Goal: Task Accomplishment & Management: Complete application form

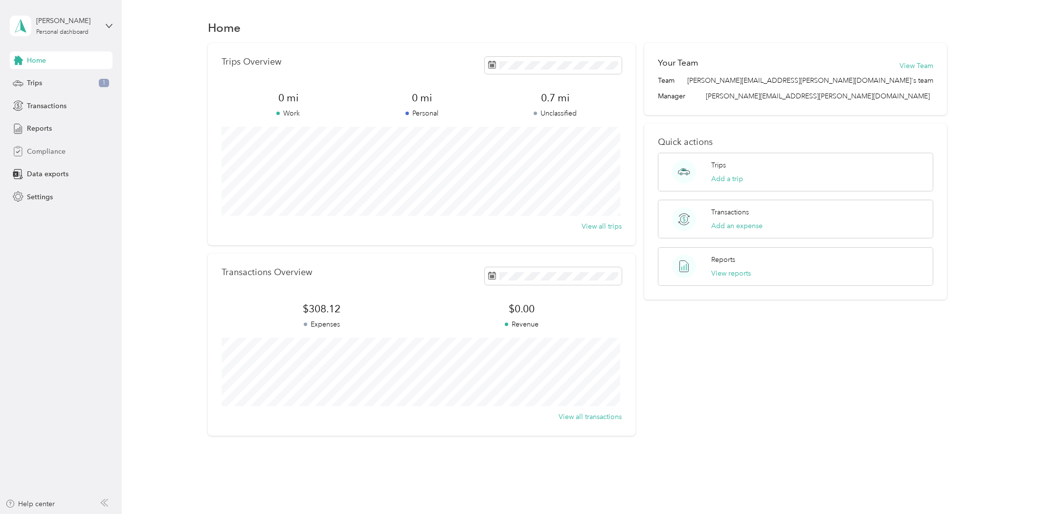
click at [63, 152] on span "Compliance" at bounding box center [46, 151] width 39 height 10
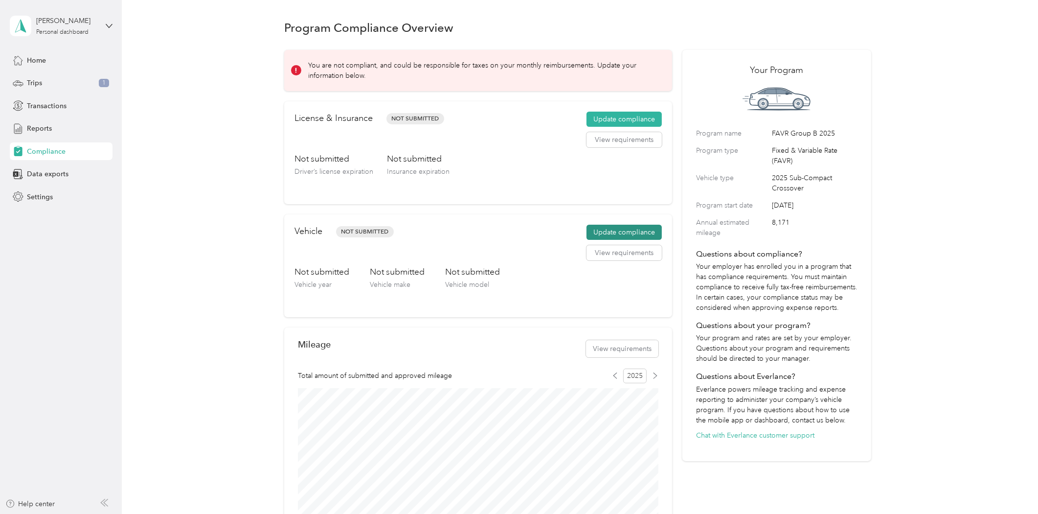
click at [653, 228] on button "Update compliance" at bounding box center [624, 233] width 75 height 16
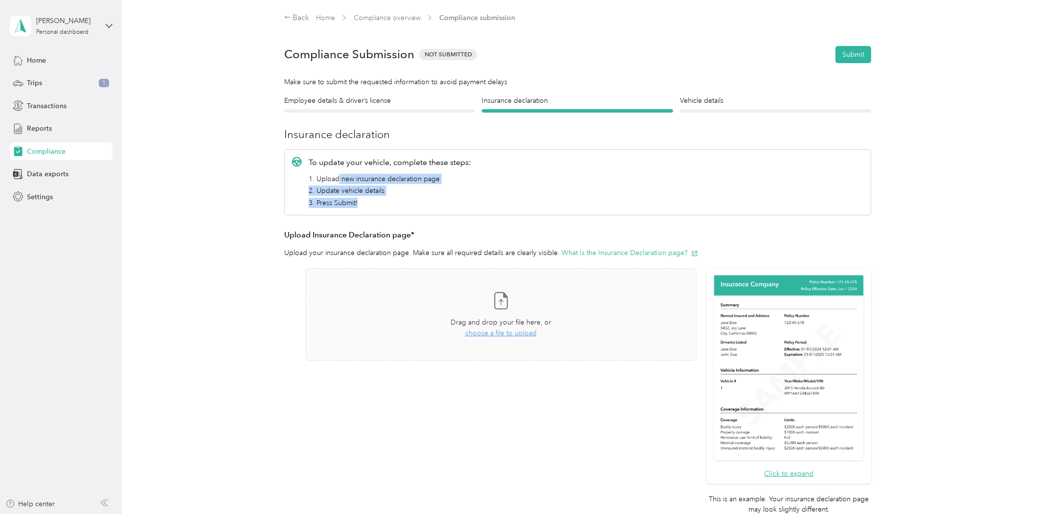
drag, startPoint x: 336, startPoint y: 182, endPoint x: 385, endPoint y: 202, distance: 52.9
click at [385, 202] on ol "1. Upload new insurance declaration page 2. Update vehicle details 3. Press Sub…" at bounding box center [390, 191] width 162 height 34
click at [502, 222] on div "To update your vehicle, complete these steps: 1. Upload new insurance declarati…" at bounding box center [577, 338] width 587 height 379
click at [504, 335] on span "choose a file to upload" at bounding box center [500, 333] width 71 height 8
click at [506, 334] on span "choose a file to upload" at bounding box center [500, 333] width 71 height 8
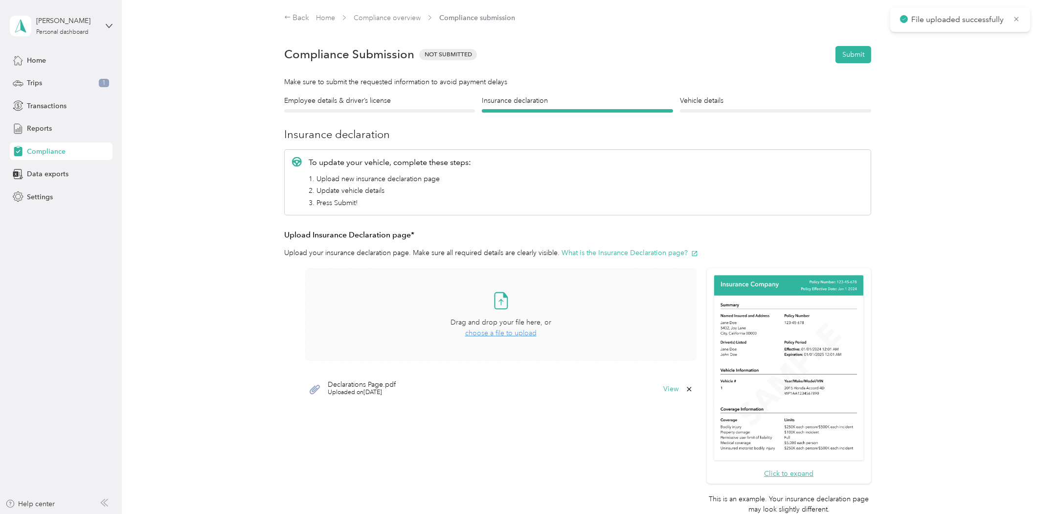
click at [504, 335] on span "choose a file to upload" at bounding box center [500, 333] width 71 height 8
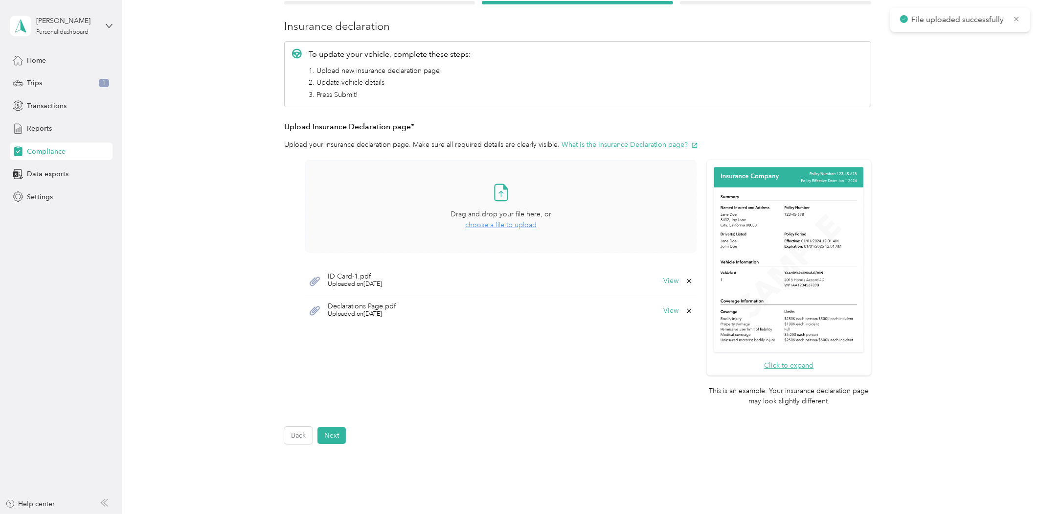
scroll to position [109, 0]
click at [323, 436] on button "Next" at bounding box center [332, 434] width 28 height 17
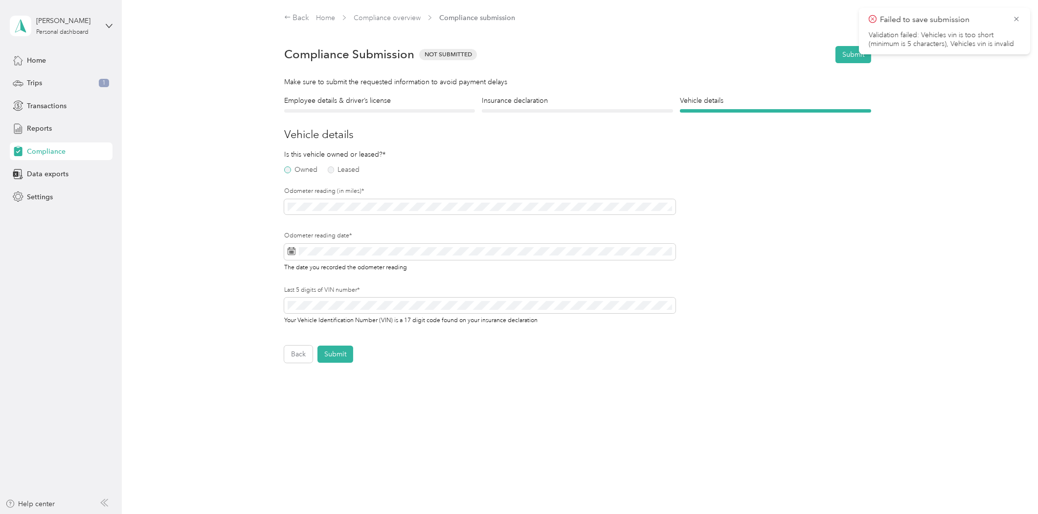
click at [287, 168] on label "Owned" at bounding box center [300, 169] width 33 height 7
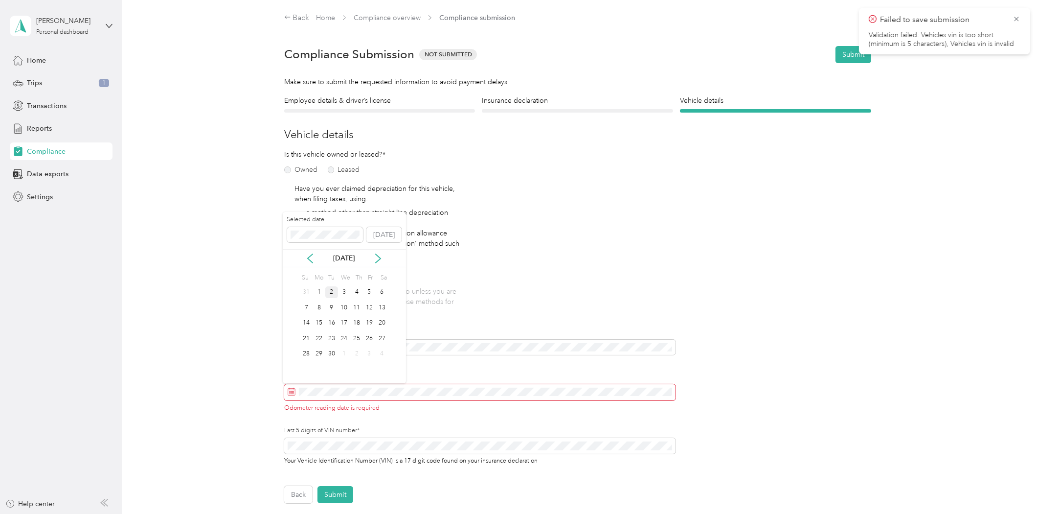
click at [330, 290] on div "2" at bounding box center [331, 292] width 13 height 12
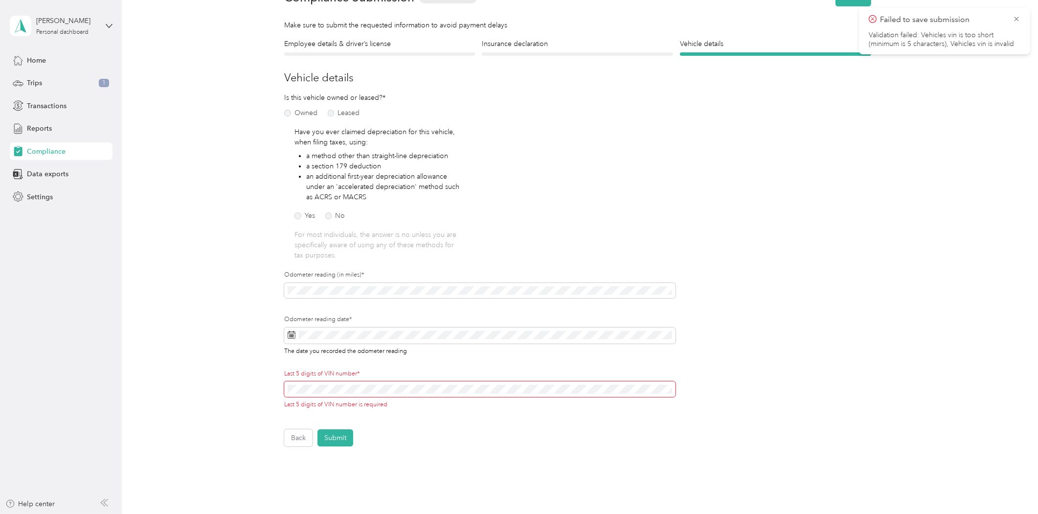
scroll to position [109, 0]
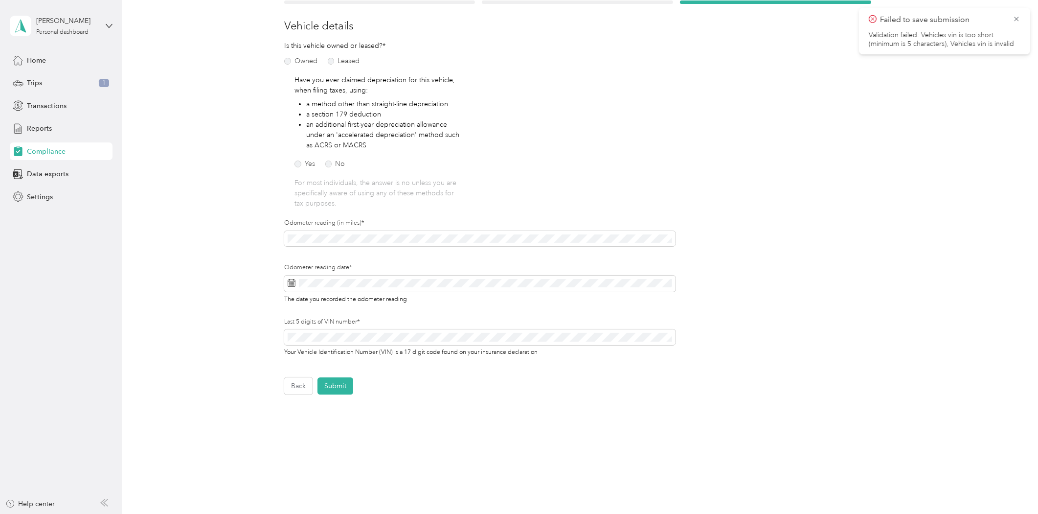
drag, startPoint x: 388, startPoint y: 441, endPoint x: 374, endPoint y: 438, distance: 14.9
click at [389, 440] on div "Back Home Compliance overview Compliance submission Compliance Submission Not S…" at bounding box center [578, 189] width 912 height 597
click at [344, 380] on button "Submit" at bounding box center [336, 385] width 36 height 17
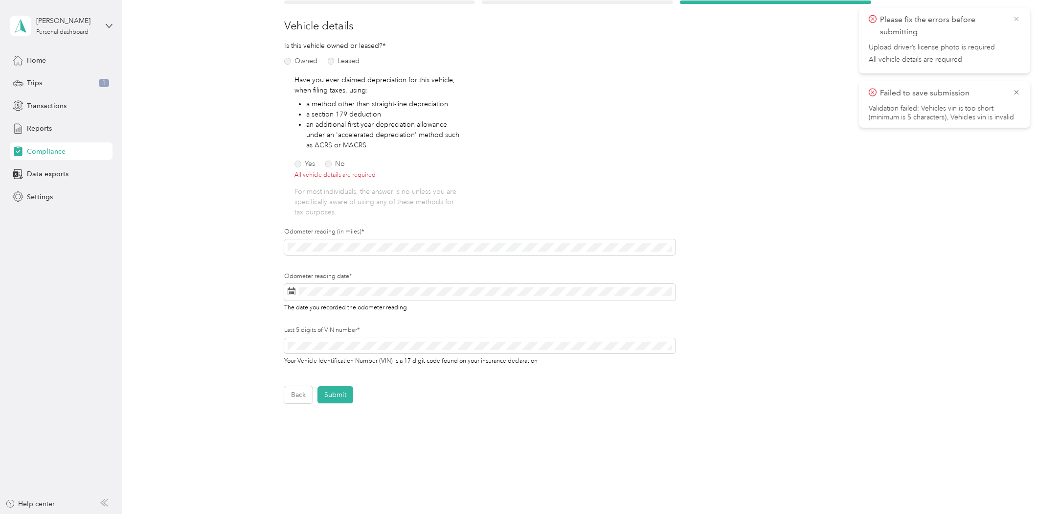
click at [1018, 19] on icon at bounding box center [1017, 19] width 8 height 9
click at [1019, 19] on icon at bounding box center [1017, 19] width 8 height 9
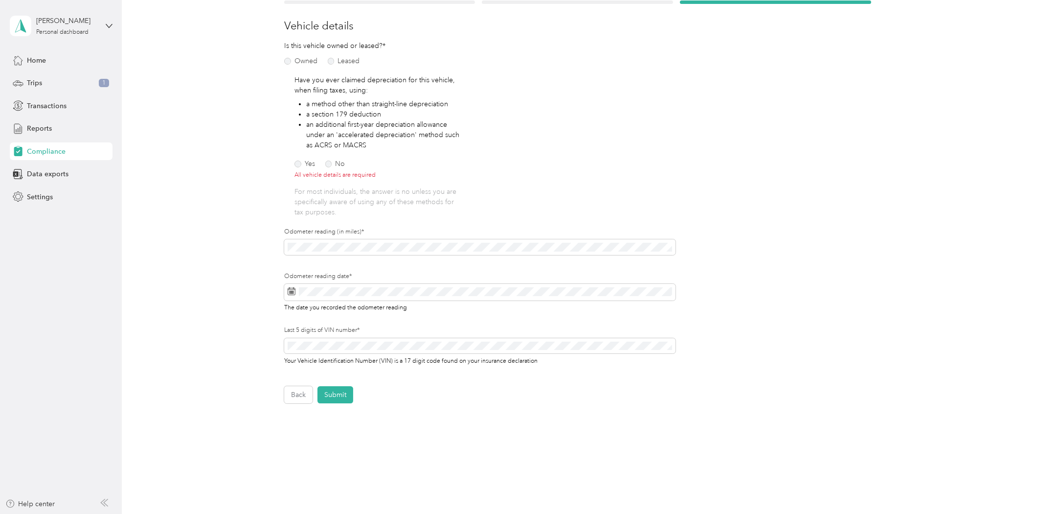
drag, startPoint x: 434, startPoint y: 448, endPoint x: 383, endPoint y: 430, distance: 54.2
click at [433, 447] on div "Back Home Compliance overview Compliance submission Compliance Submission Not S…" at bounding box center [578, 194] width 912 height 606
click at [343, 391] on button "Submit" at bounding box center [336, 394] width 36 height 17
click at [1015, 22] on icon at bounding box center [1017, 19] width 8 height 9
click at [330, 163] on label "No" at bounding box center [335, 163] width 20 height 7
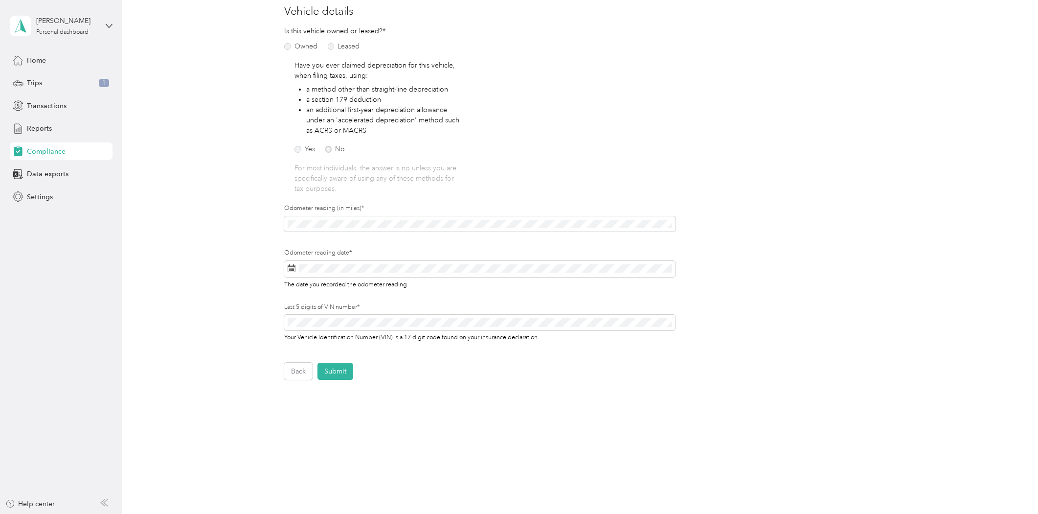
scroll to position [131, 0]
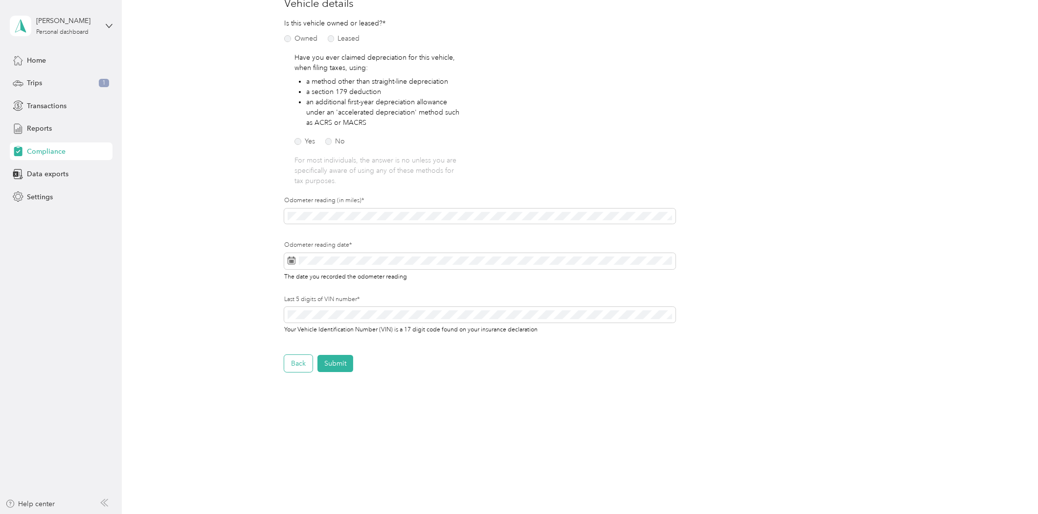
click at [297, 363] on button "Back" at bounding box center [298, 363] width 28 height 17
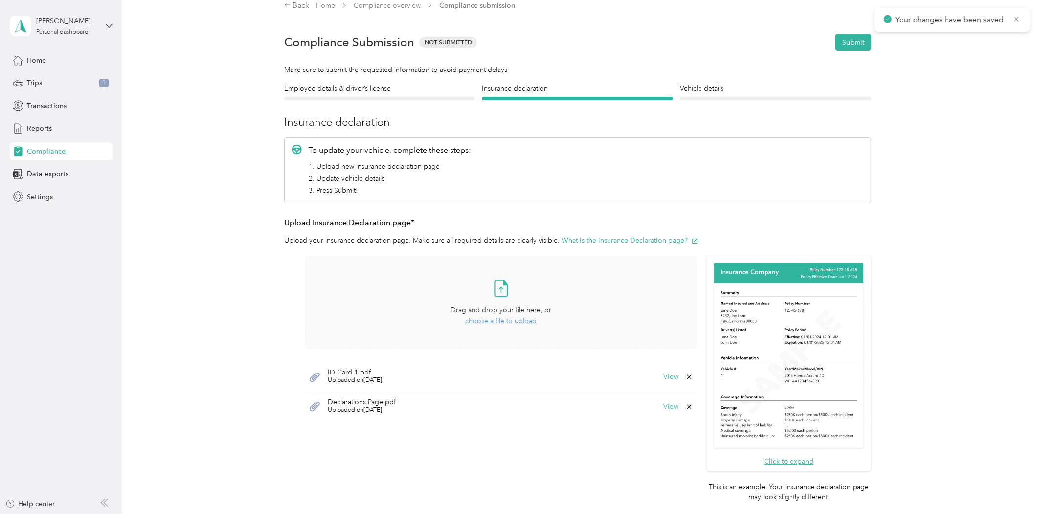
scroll to position [12, 0]
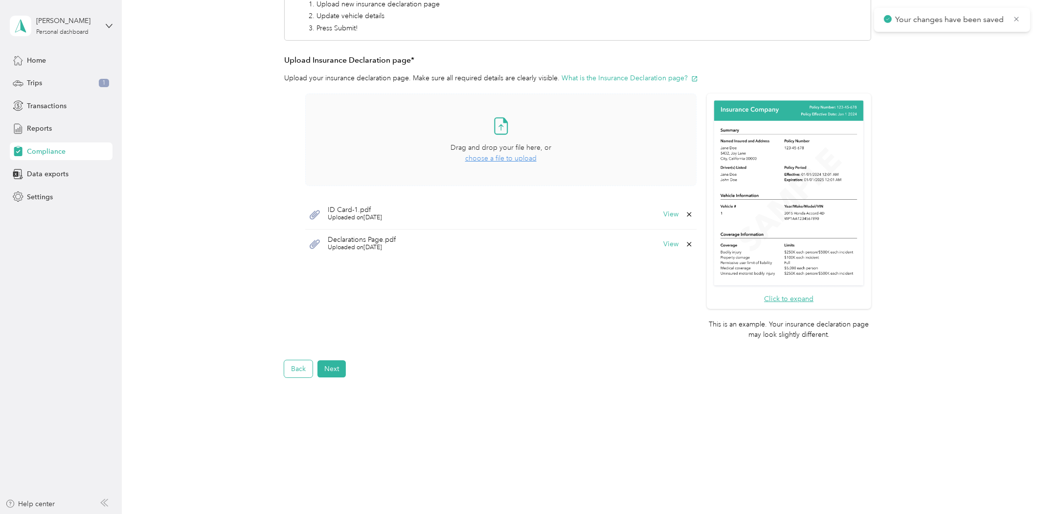
click at [302, 368] on button "Back" at bounding box center [298, 368] width 28 height 17
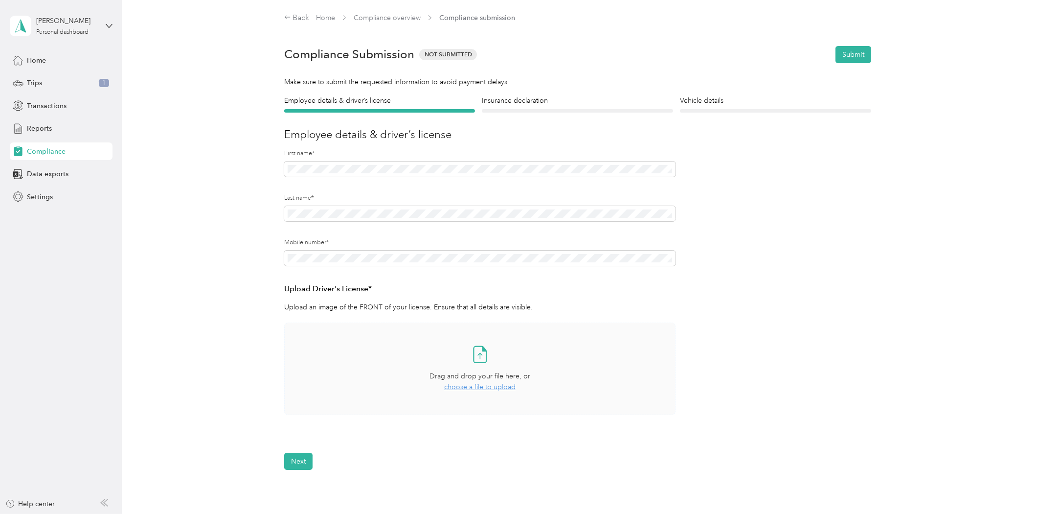
click at [472, 391] on div "Drag and drop your file here, or choose a file to upload" at bounding box center [480, 382] width 101 height 22
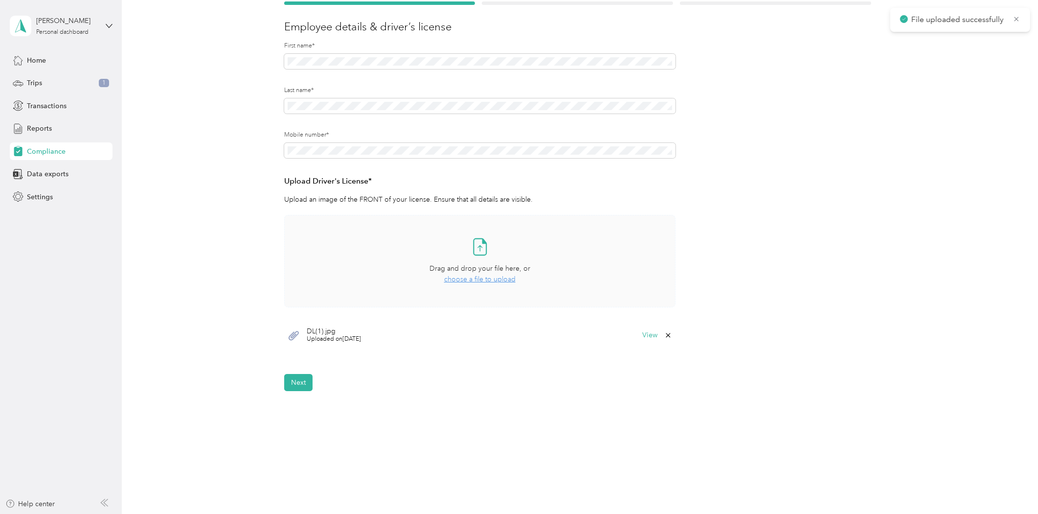
scroll to position [109, 0]
click at [297, 380] on button "Next" at bounding box center [298, 381] width 28 height 17
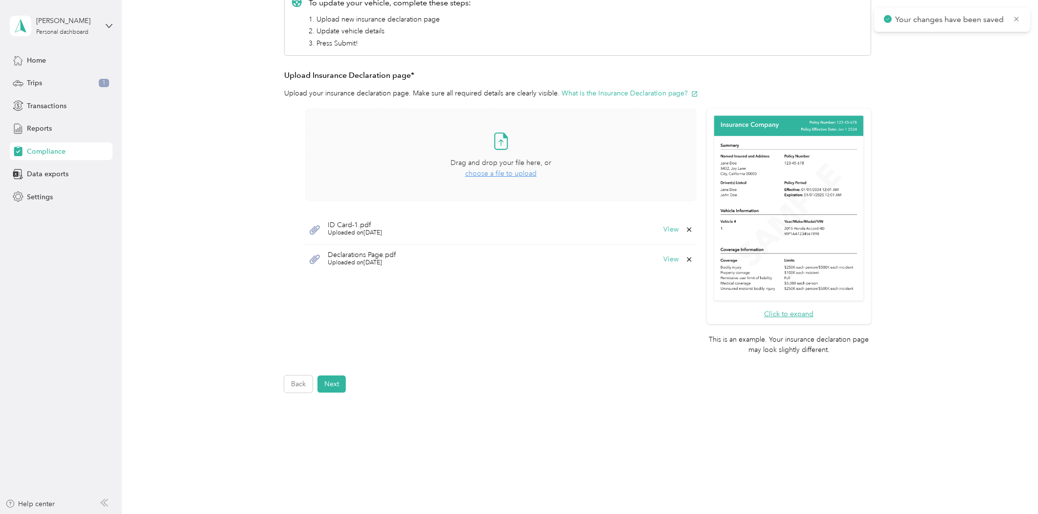
scroll to position [175, 0]
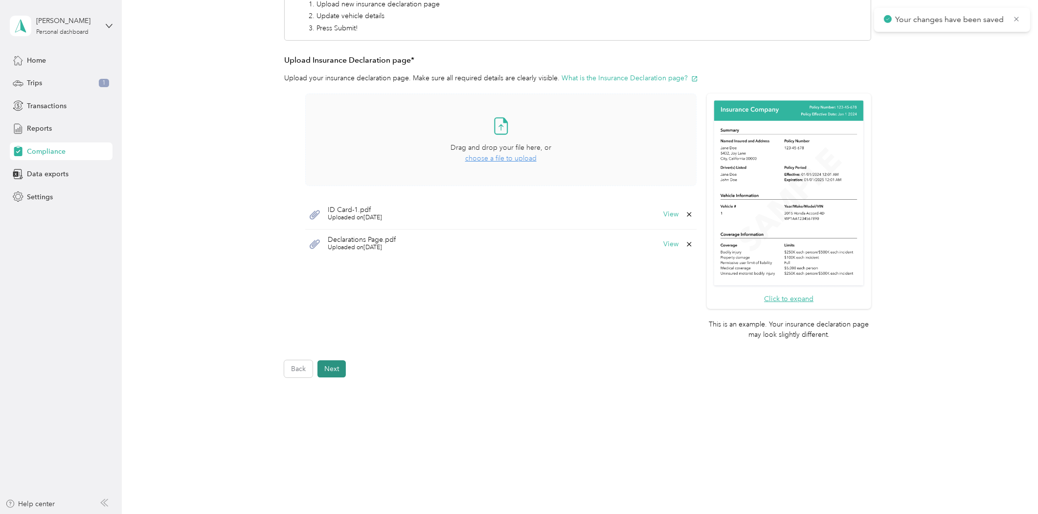
click at [324, 368] on button "Next" at bounding box center [332, 368] width 28 height 17
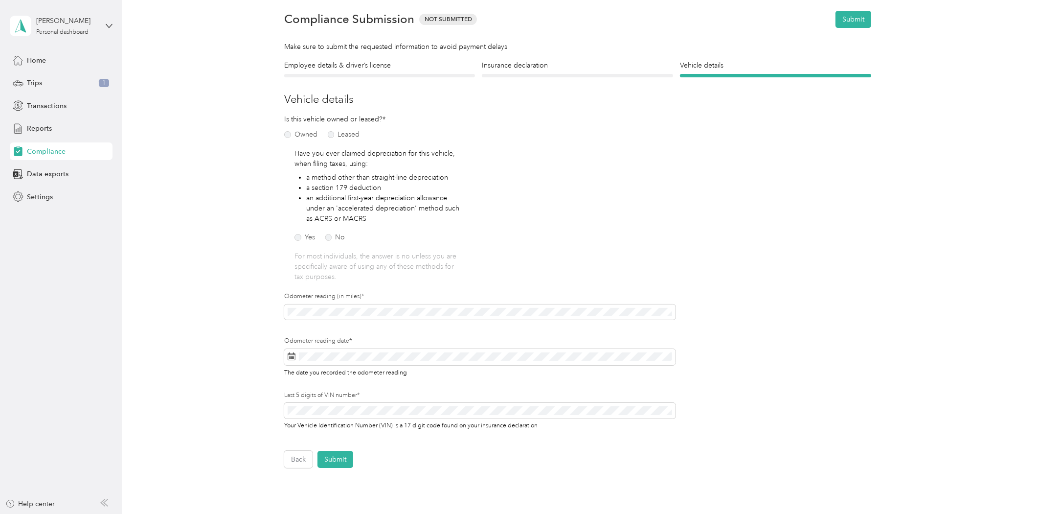
scroll to position [54, 0]
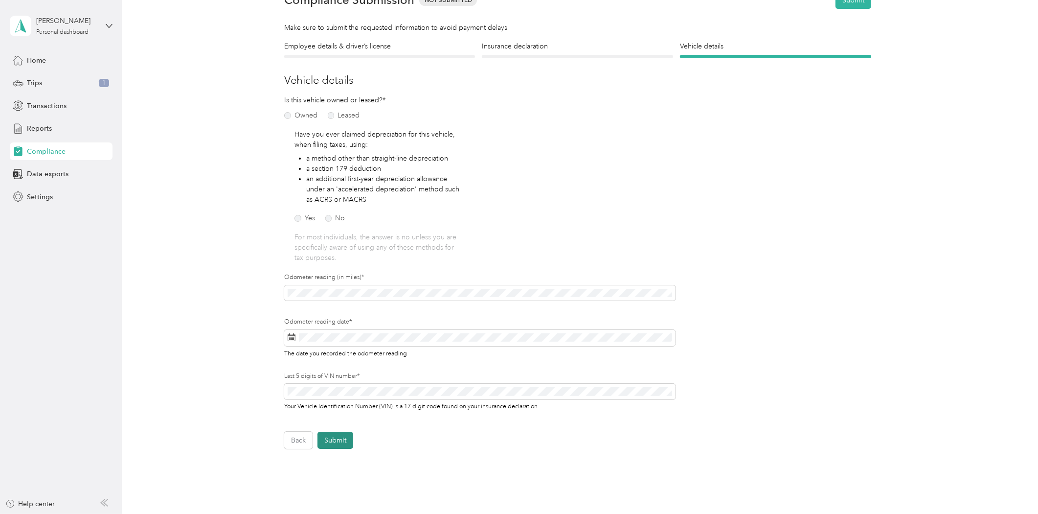
click at [342, 437] on button "Submit" at bounding box center [336, 440] width 36 height 17
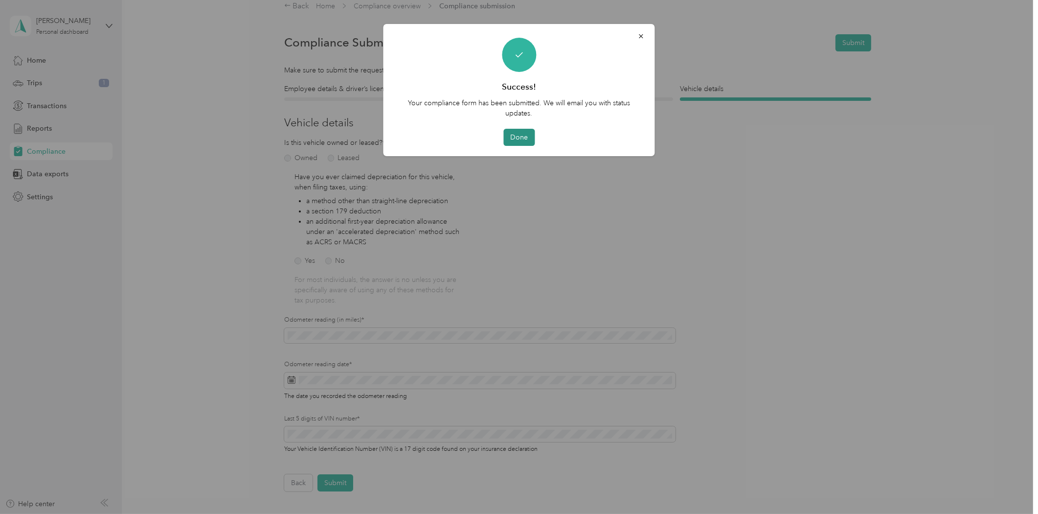
click at [522, 138] on button "Done" at bounding box center [518, 137] width 31 height 17
